Goal: Navigation & Orientation: Find specific page/section

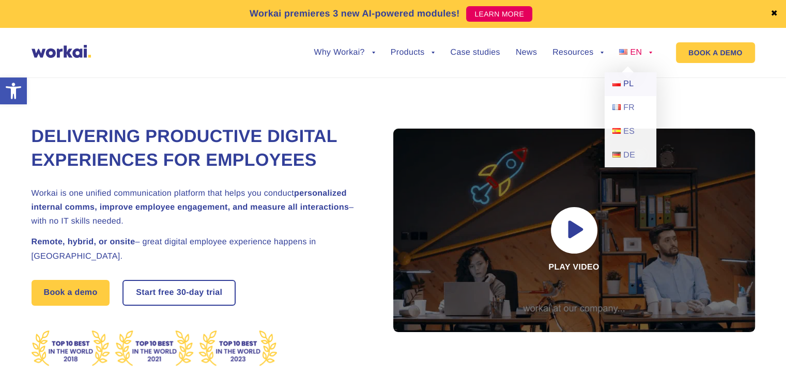
click at [634, 88] on link "PL" at bounding box center [630, 84] width 52 height 24
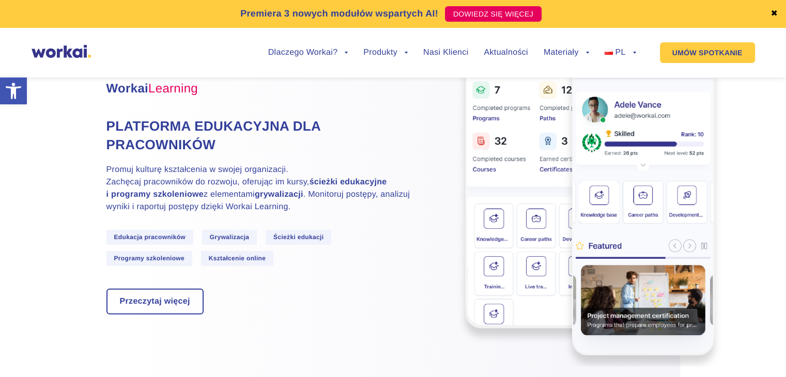
scroll to position [3047, 0]
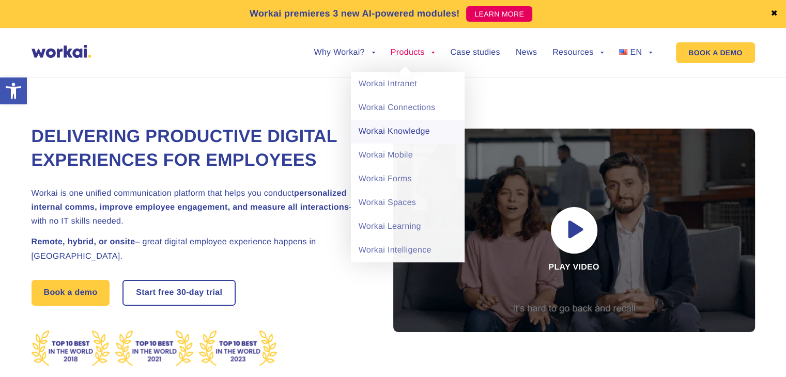
click at [409, 130] on link "Workai Knowledge" at bounding box center [408, 132] width 114 height 24
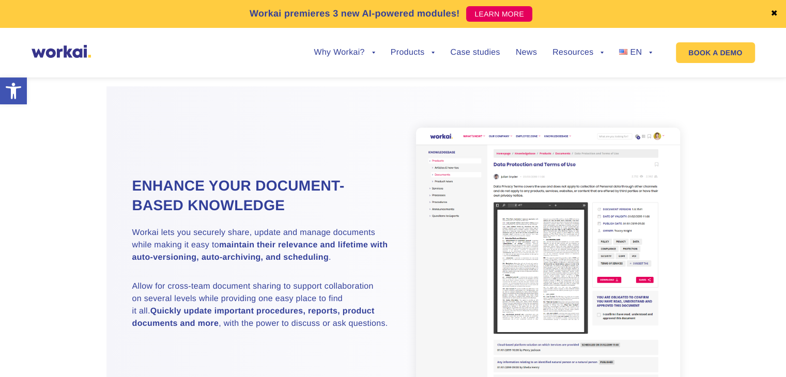
scroll to position [1188, 0]
